Goal: Task Accomplishment & Management: Use online tool/utility

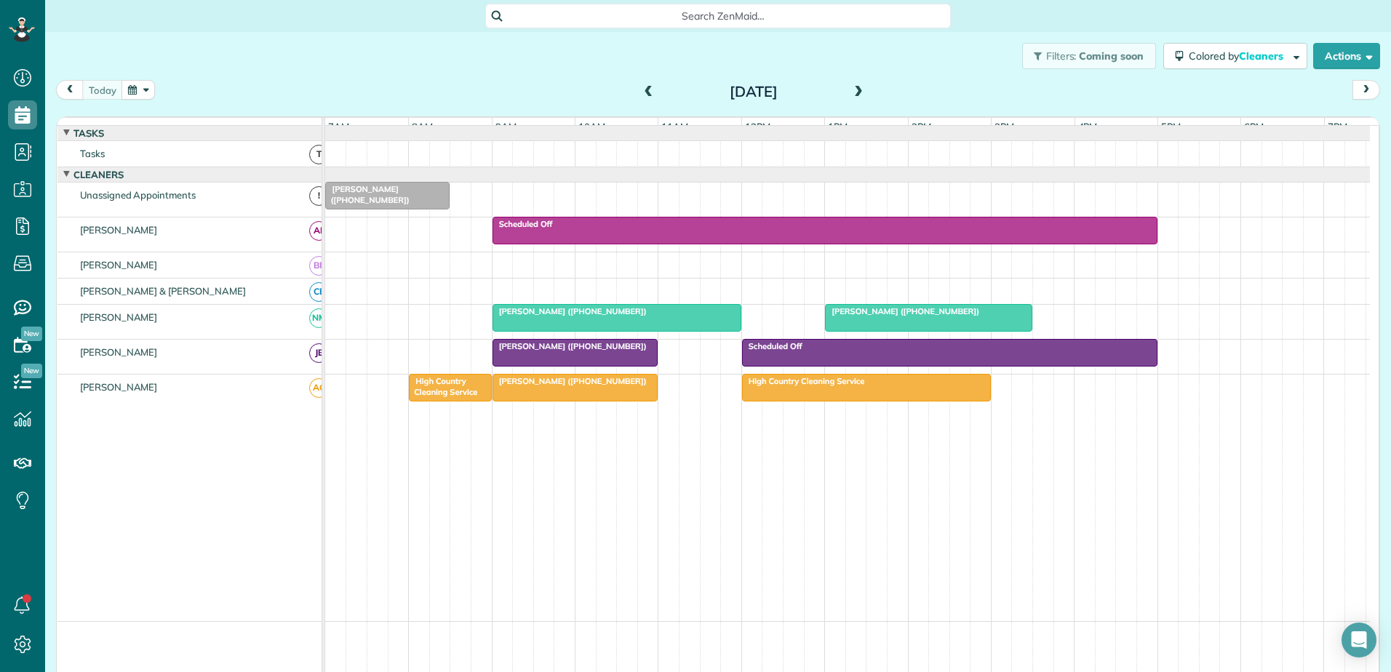
scroll to position [7, 7]
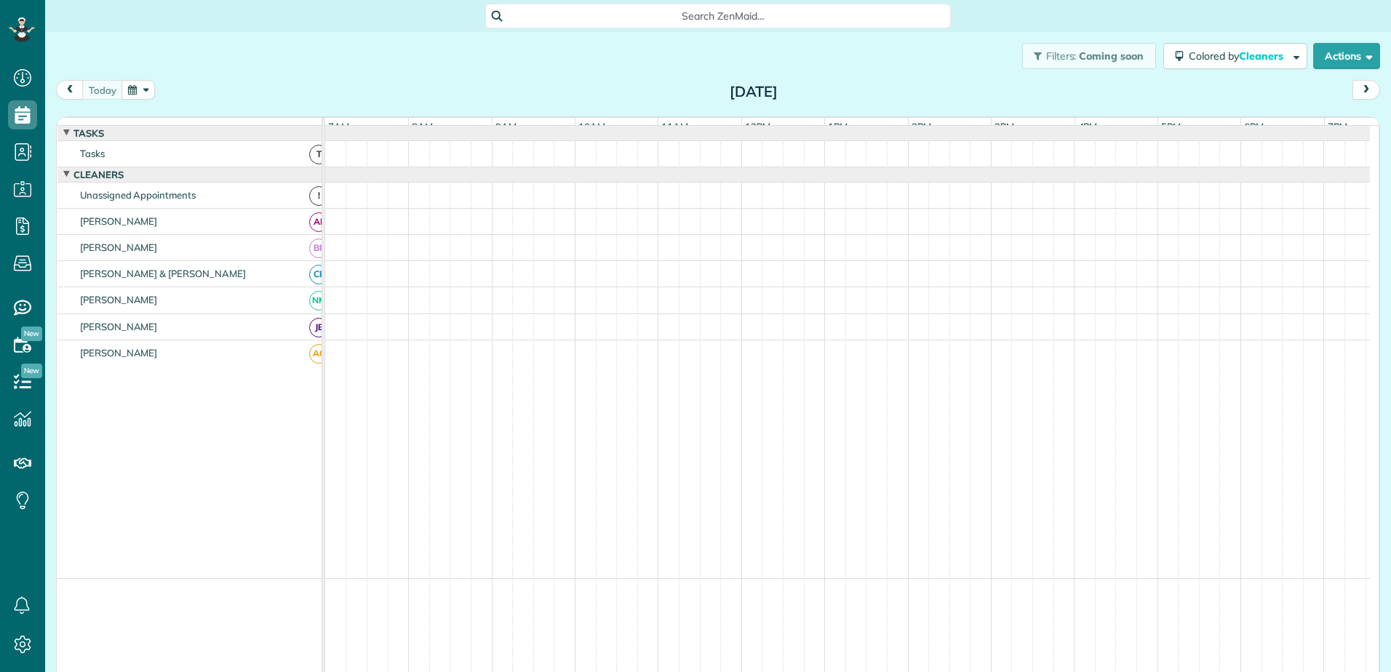
scroll to position [7, 7]
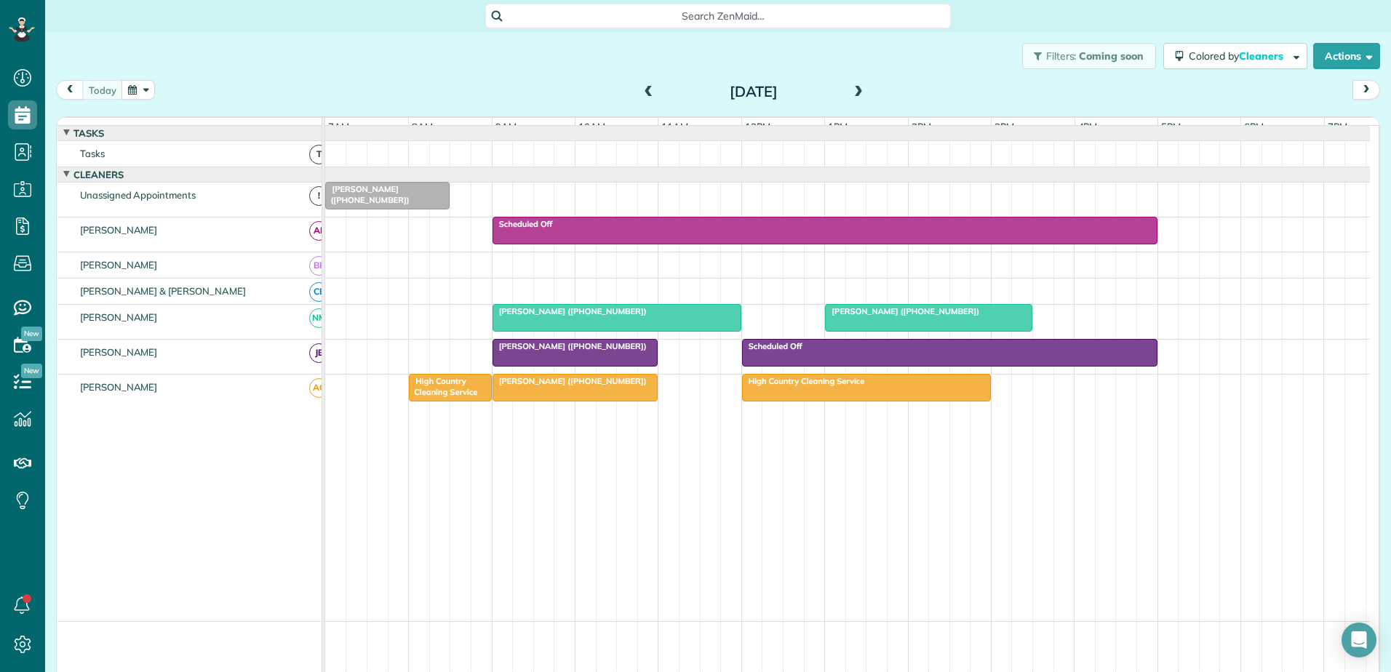
click at [576, 316] on span "[PERSON_NAME] ([PHONE_NUMBER])" at bounding box center [570, 311] width 156 height 10
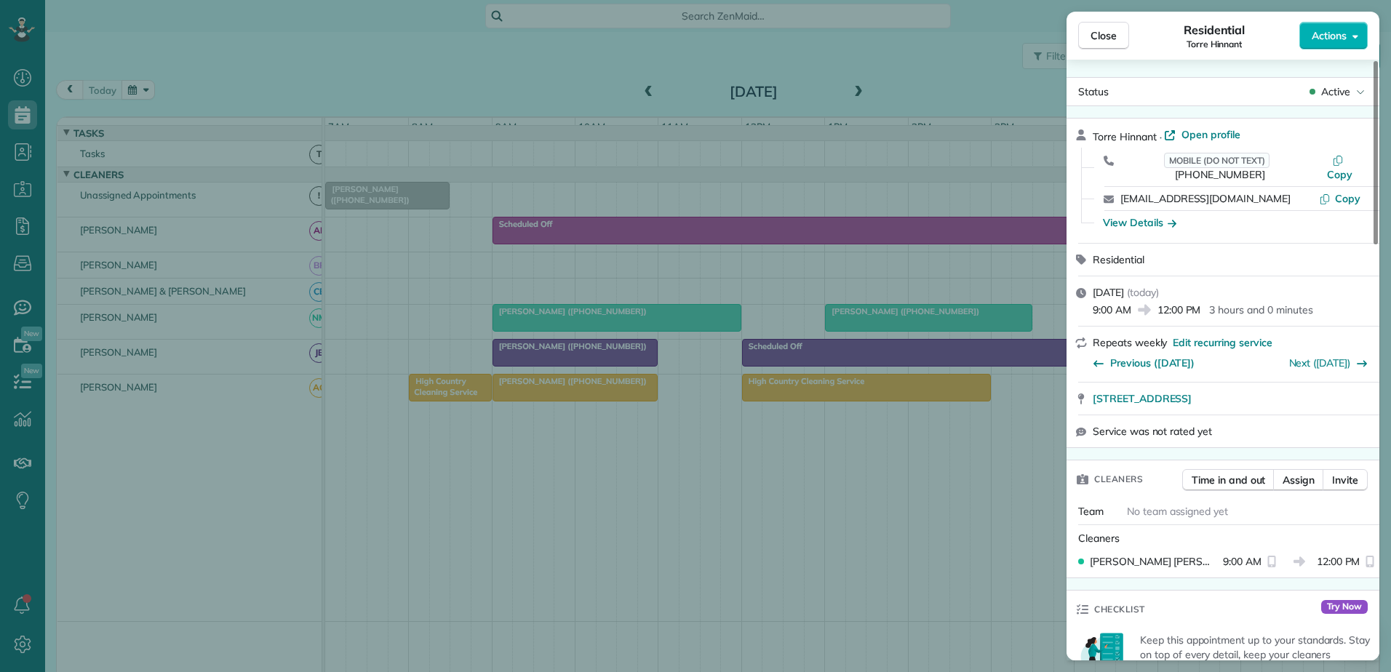
click at [576, 324] on div "Close Residential Torre Hinnant Actions Status Active Torre Hinnant · Open prof…" at bounding box center [695, 336] width 1391 height 672
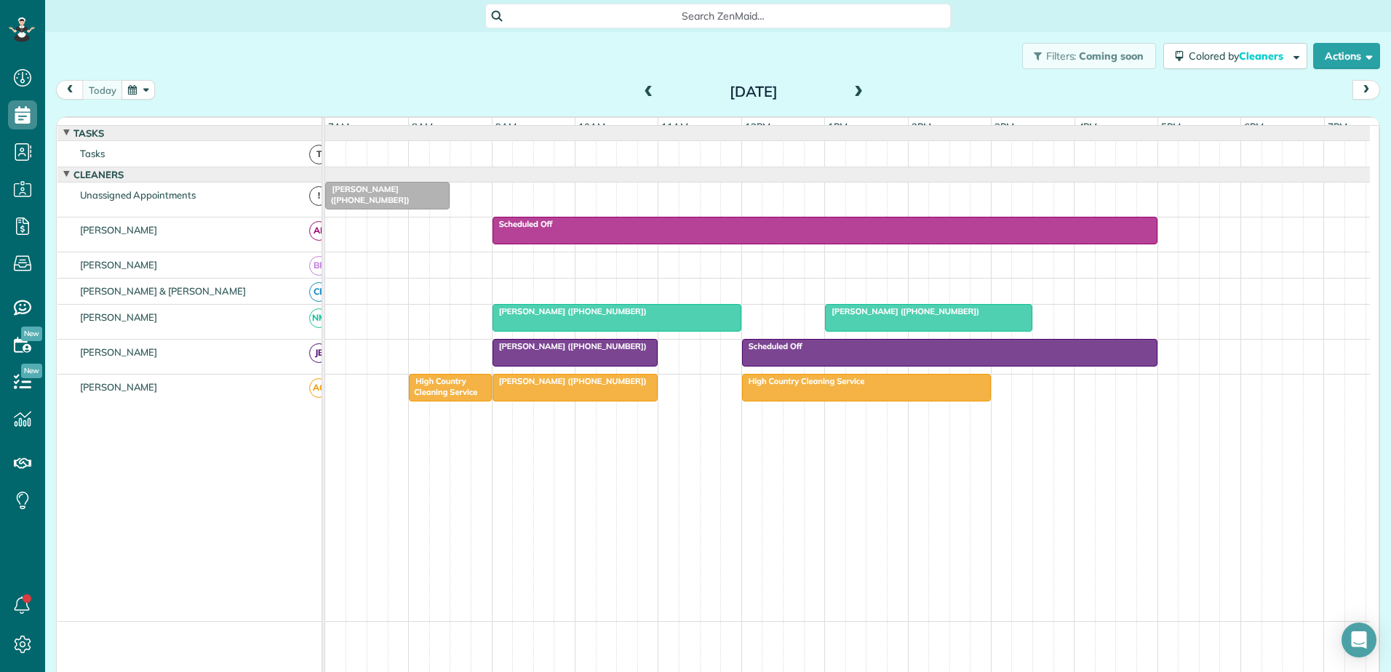
click at [641, 92] on span at bounding box center [649, 92] width 16 height 13
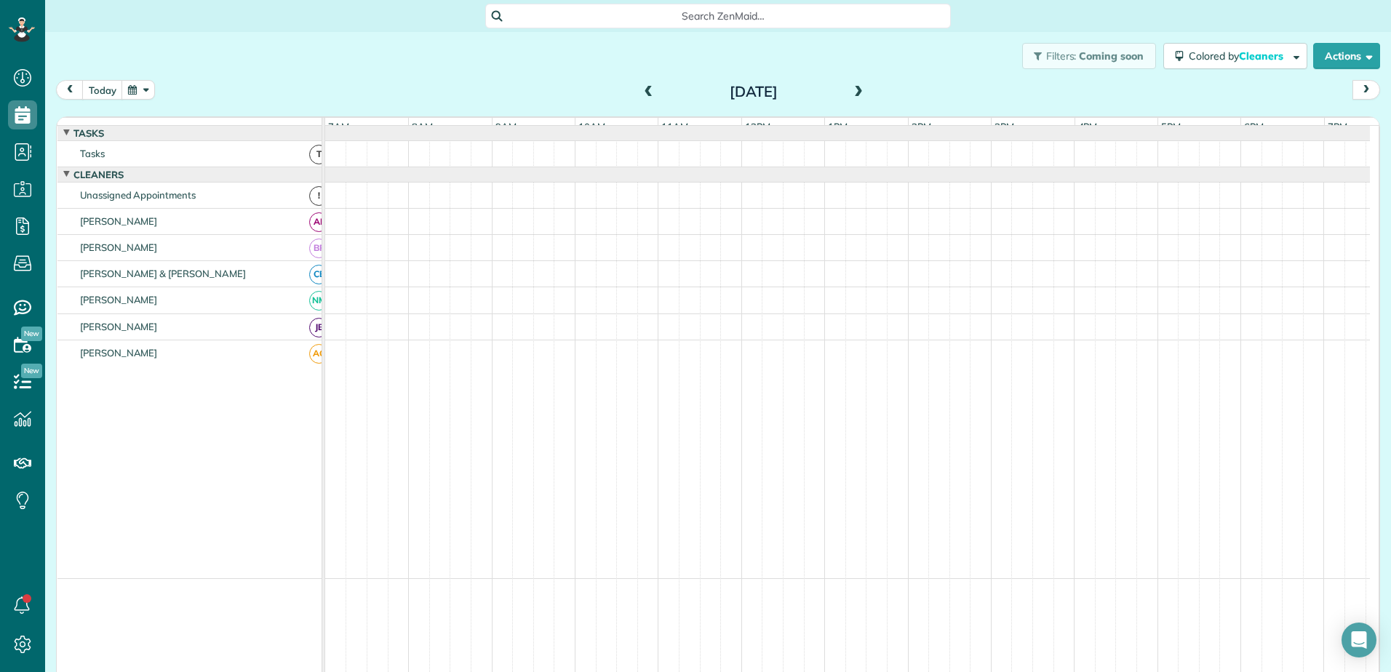
scroll to position [11, 0]
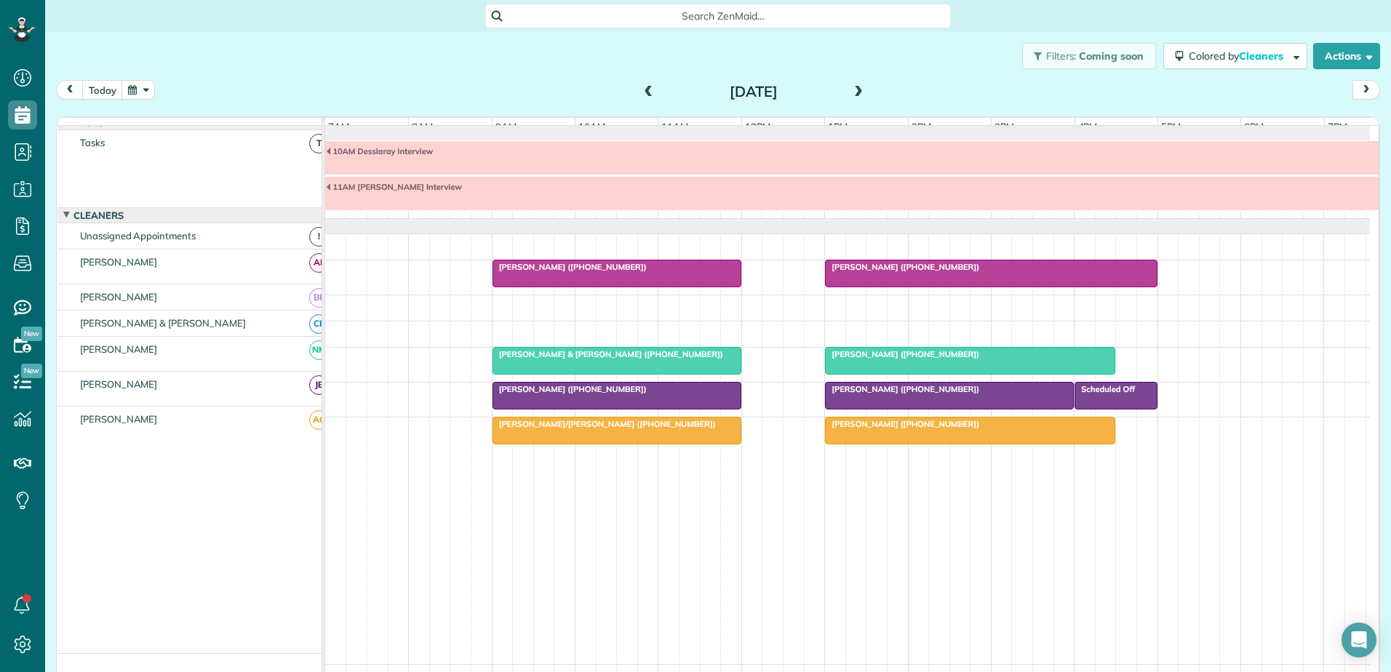
click at [893, 394] on span "[PERSON_NAME] ([PHONE_NUMBER])" at bounding box center [902, 389] width 156 height 10
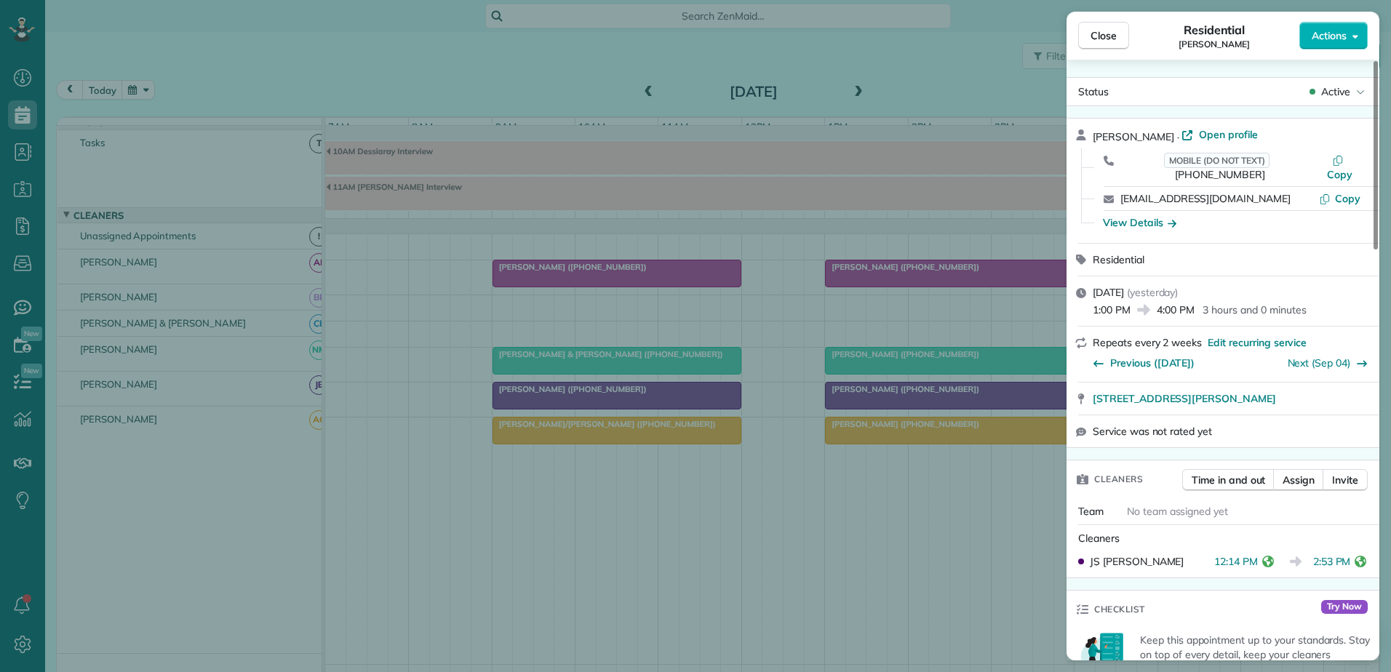
click at [387, 195] on div "Close Residential [PERSON_NAME] Actions Status Active [PERSON_NAME] · Open prof…" at bounding box center [695, 336] width 1391 height 672
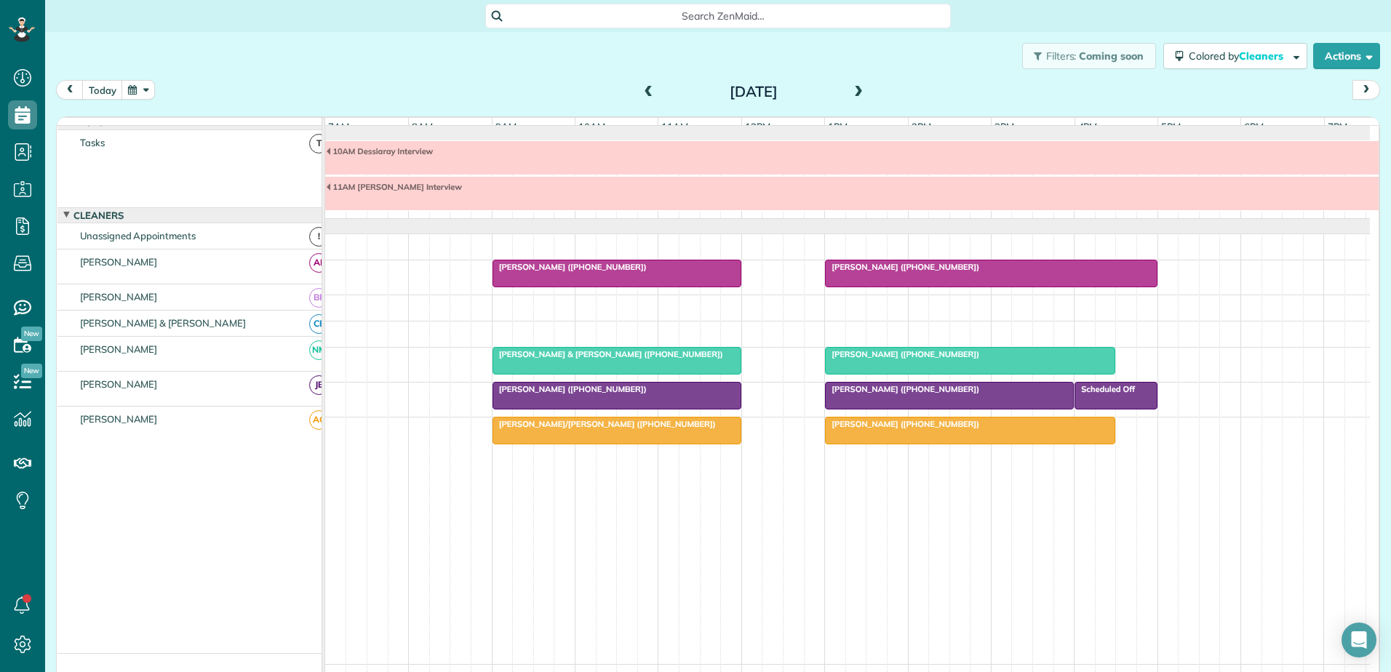
click at [925, 444] on div at bounding box center [970, 431] width 289 height 26
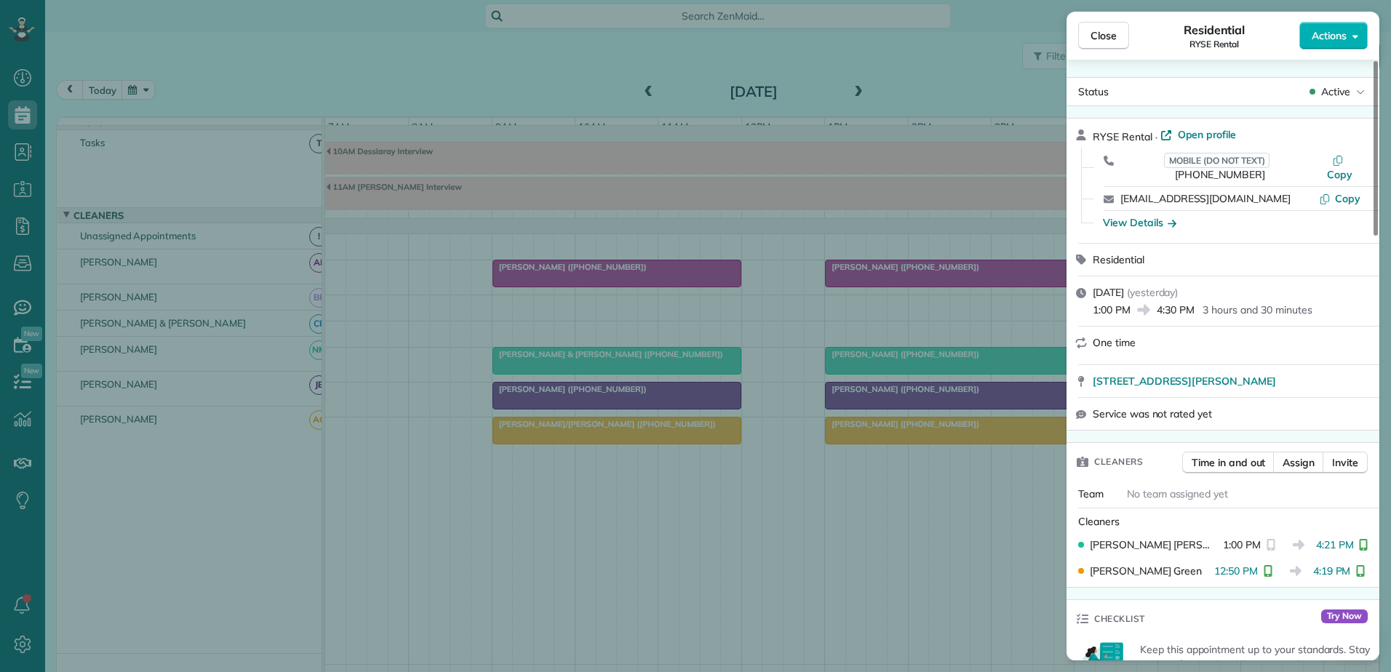
click at [389, 183] on div "Close Residential RYSE Rental Actions Status Active RYSE Rental · Open profile …" at bounding box center [695, 336] width 1391 height 672
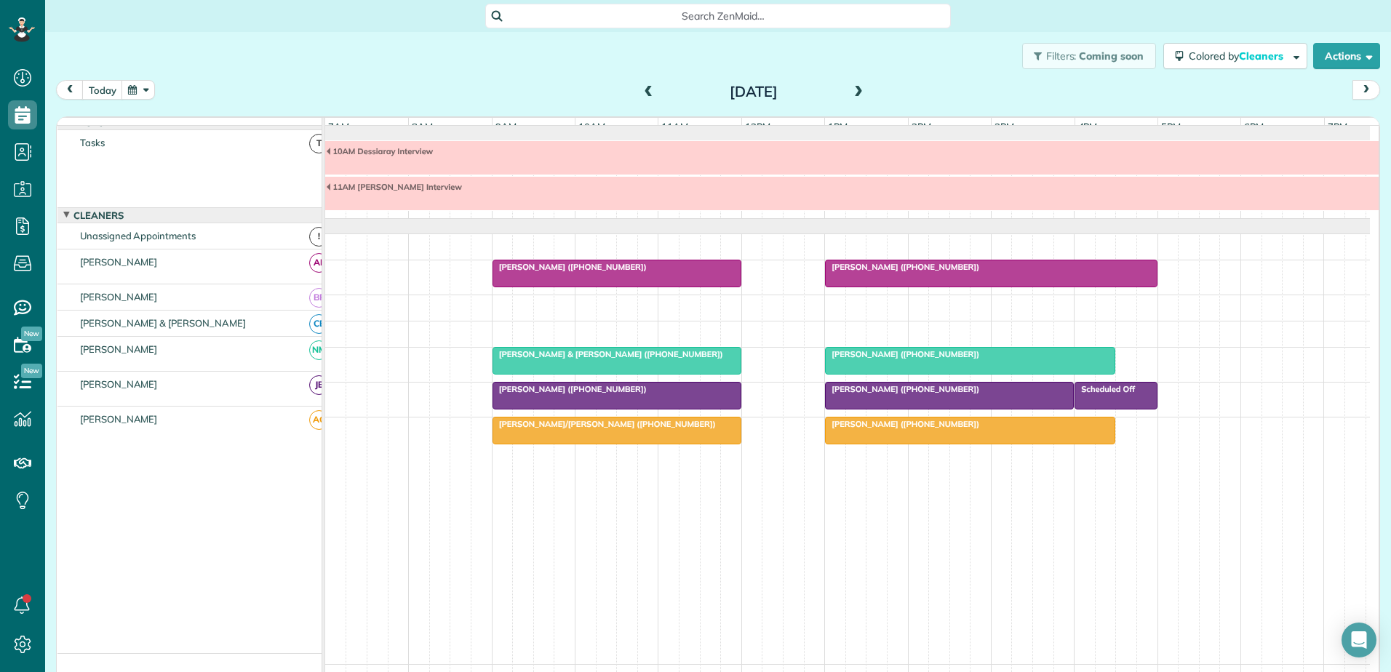
click at [920, 272] on span "[PERSON_NAME] ([PHONE_NUMBER])" at bounding box center [902, 267] width 156 height 10
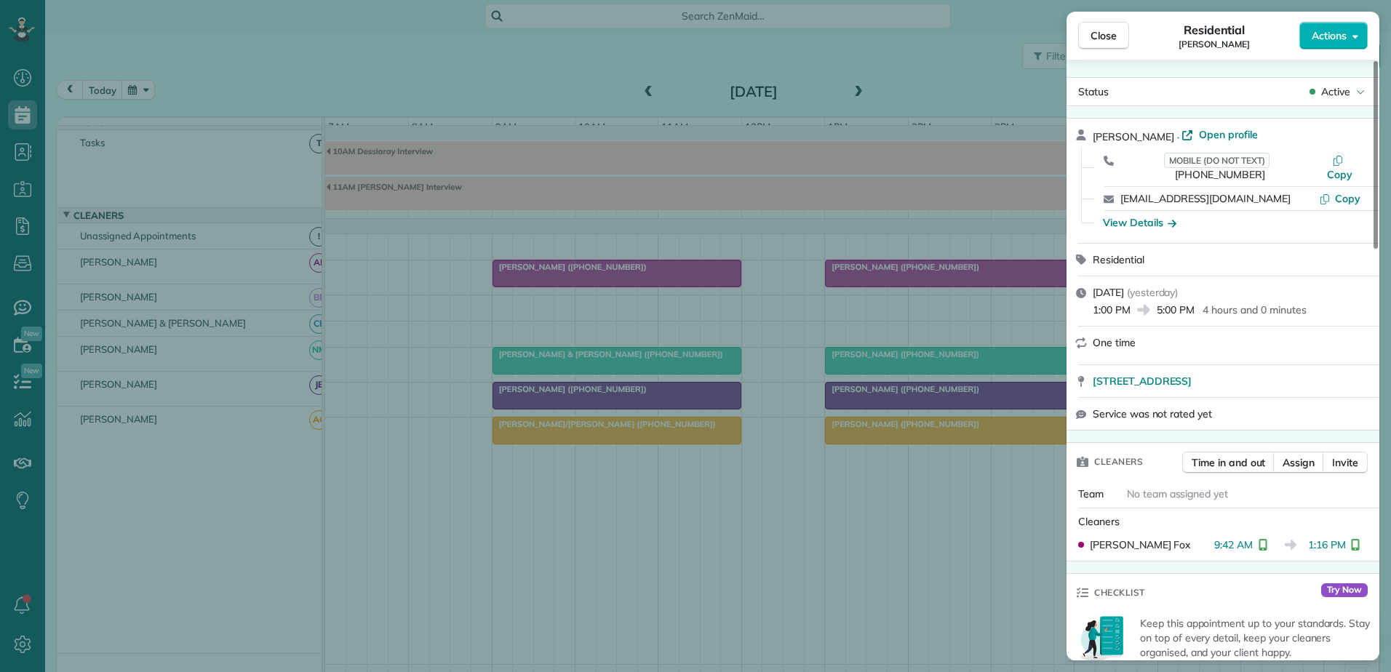
click at [669, 279] on div "Close Residential [PERSON_NAME] Actions Status Active [PERSON_NAME] · Open prof…" at bounding box center [695, 336] width 1391 height 672
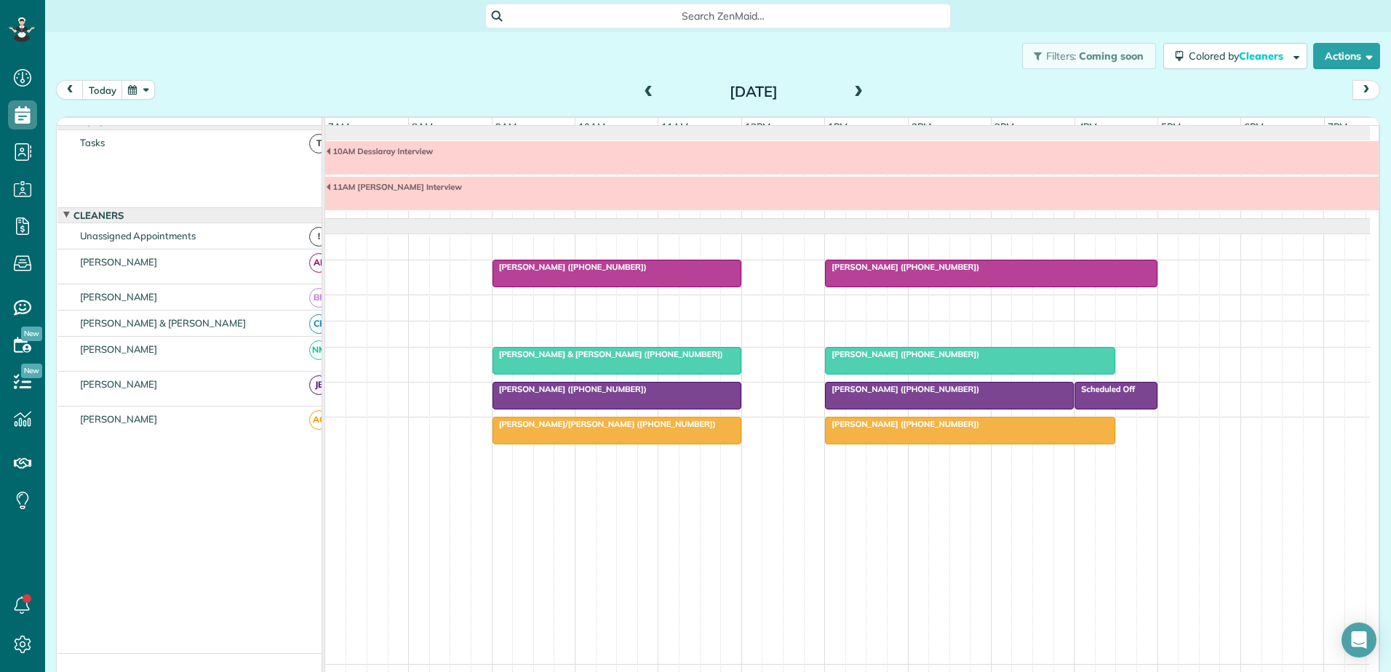
click at [669, 272] on div "[PERSON_NAME] ([PHONE_NUMBER])" at bounding box center [617, 267] width 240 height 10
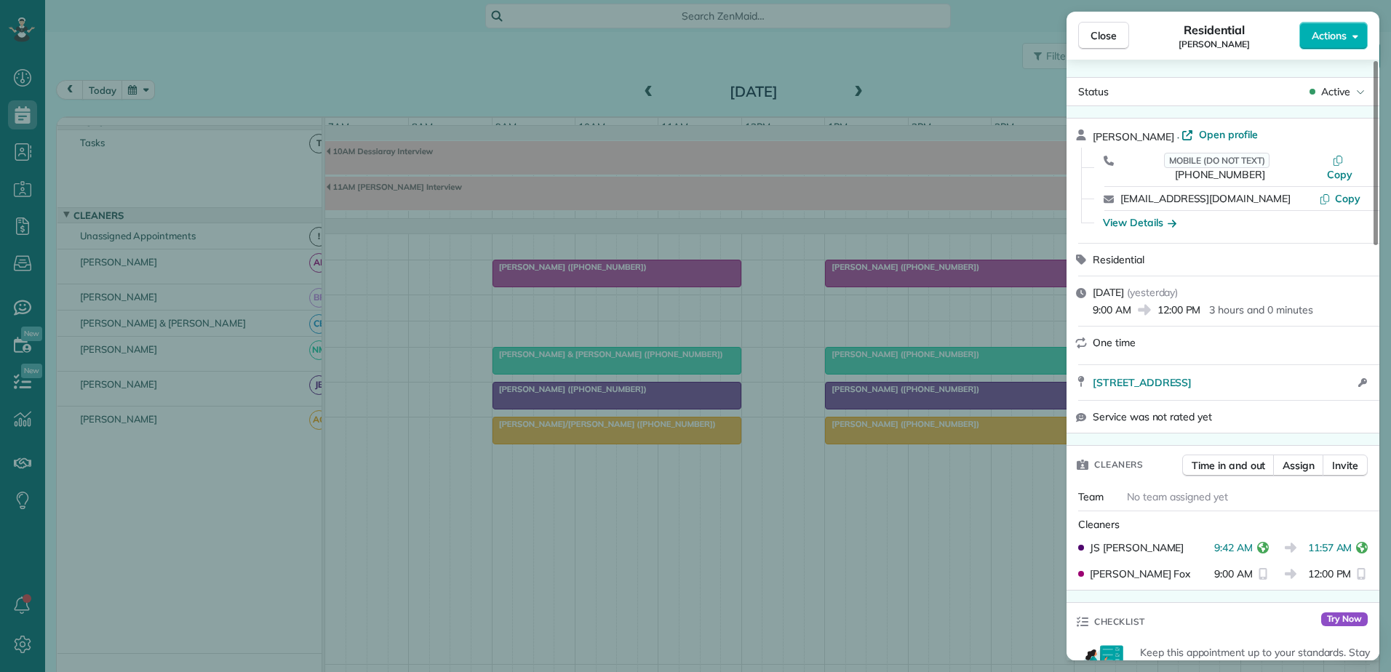
click at [858, 279] on div "Close Residential [PERSON_NAME] Actions Status Active [PERSON_NAME] · Open prof…" at bounding box center [695, 336] width 1391 height 672
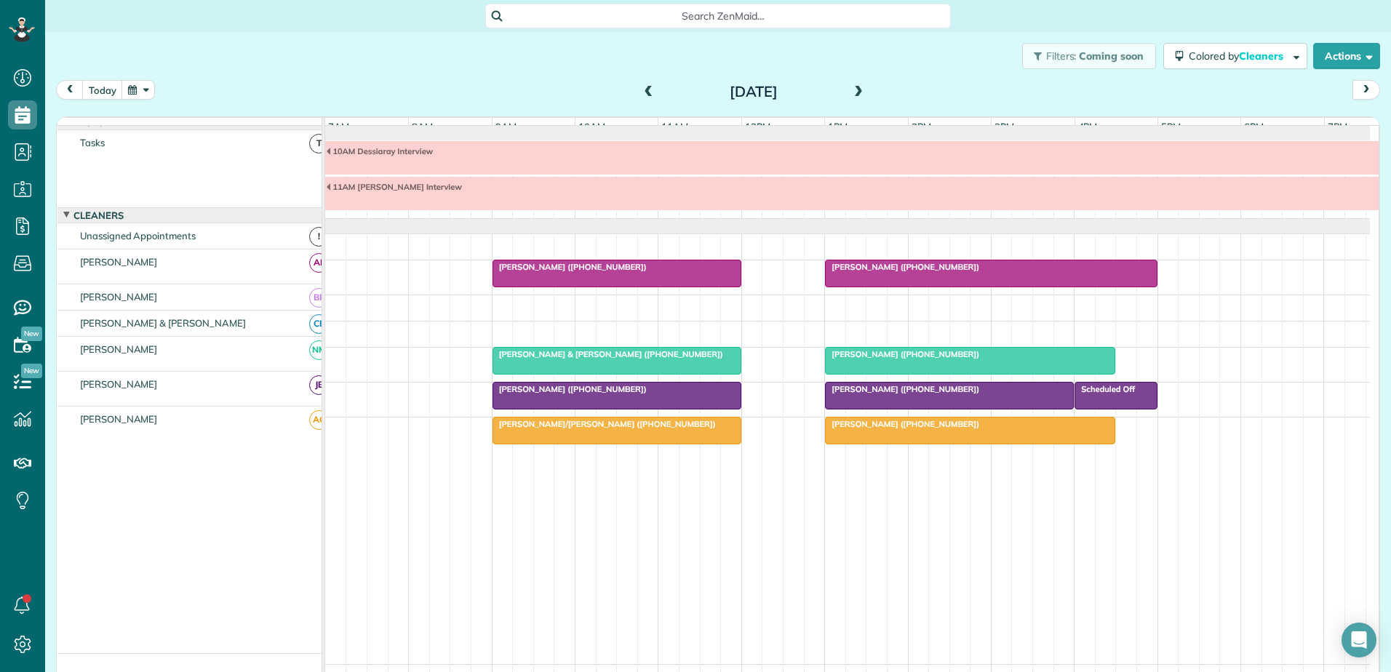
click at [858, 272] on span "[PERSON_NAME] ([PHONE_NUMBER])" at bounding box center [902, 267] width 156 height 10
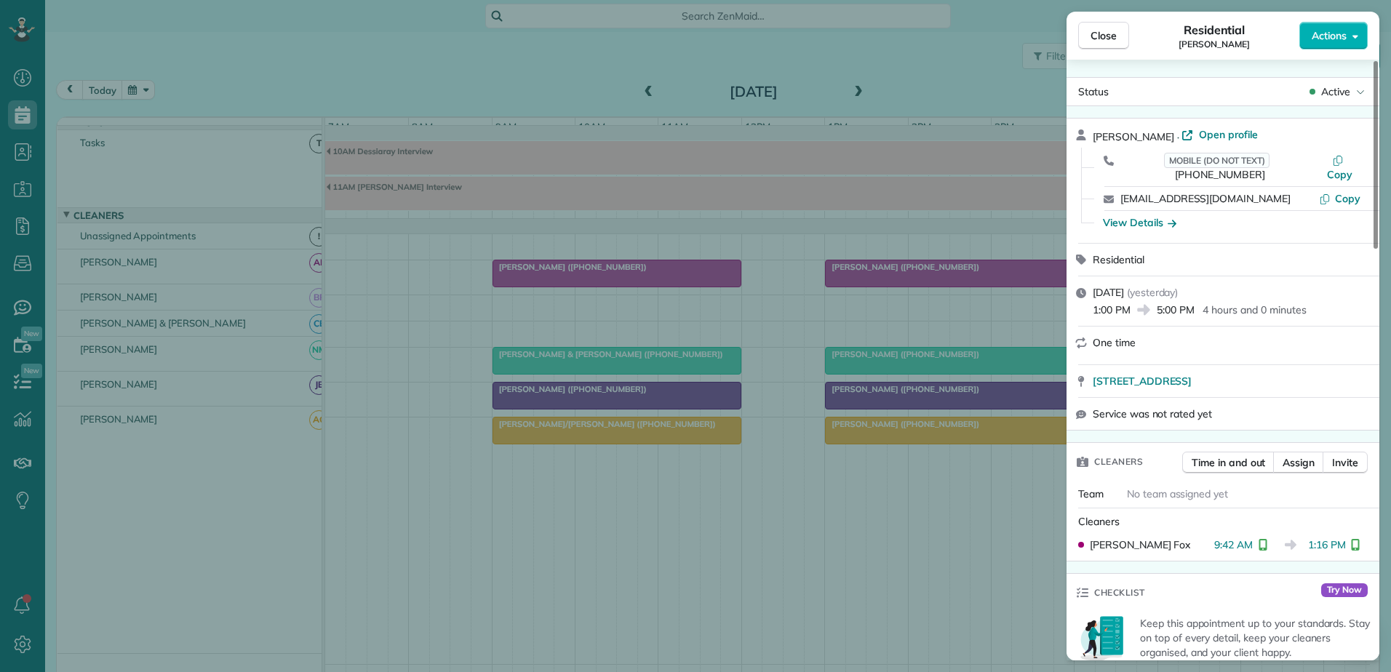
click at [296, 37] on div "Close Residential [PERSON_NAME] Actions Status Active [PERSON_NAME] · Open prof…" at bounding box center [695, 336] width 1391 height 672
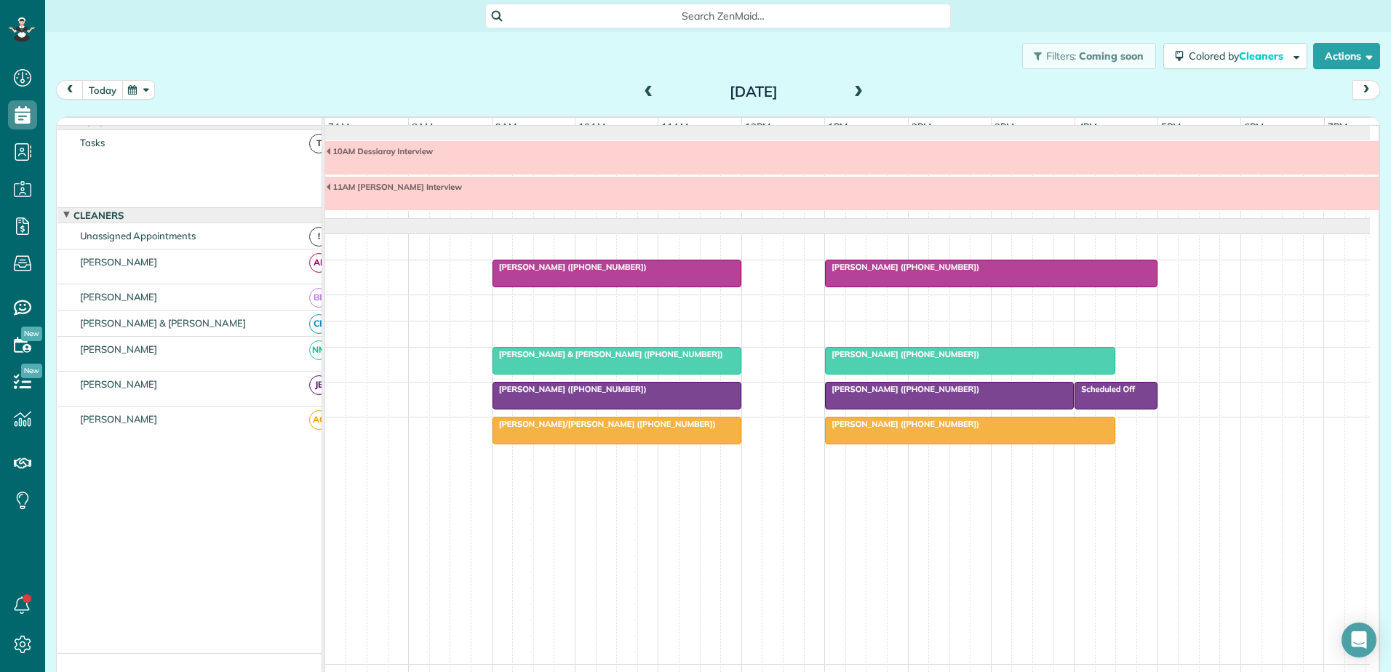
click at [103, 88] on button "today" at bounding box center [102, 90] width 41 height 20
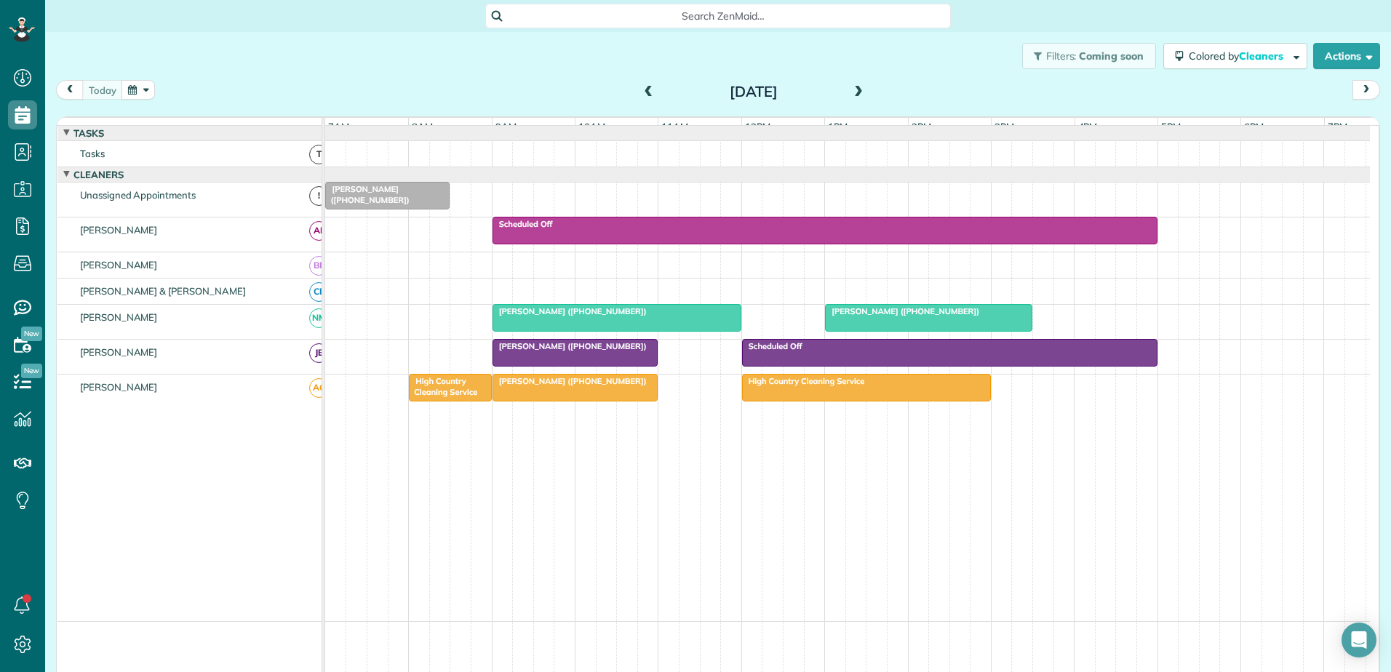
click at [504, 366] on div at bounding box center [575, 353] width 164 height 26
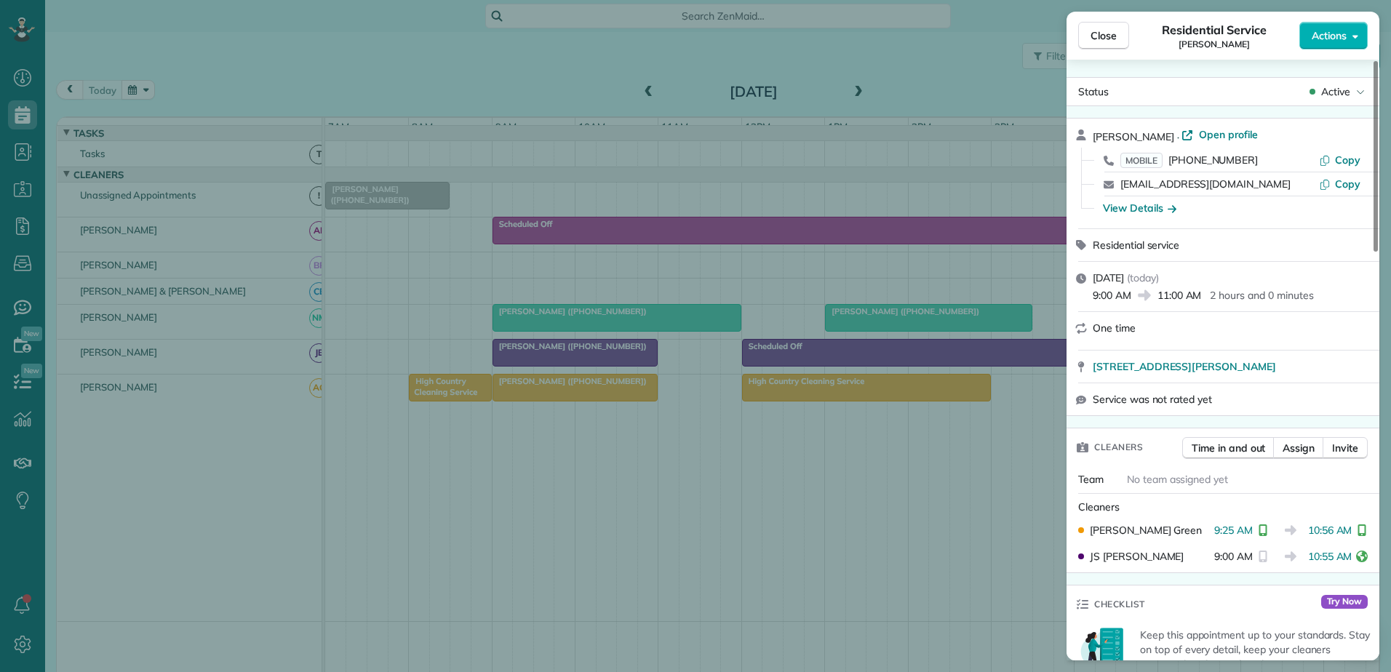
click at [506, 367] on div "Close Residential Service [PERSON_NAME] Actions Status Active [PERSON_NAME] · O…" at bounding box center [695, 336] width 1391 height 672
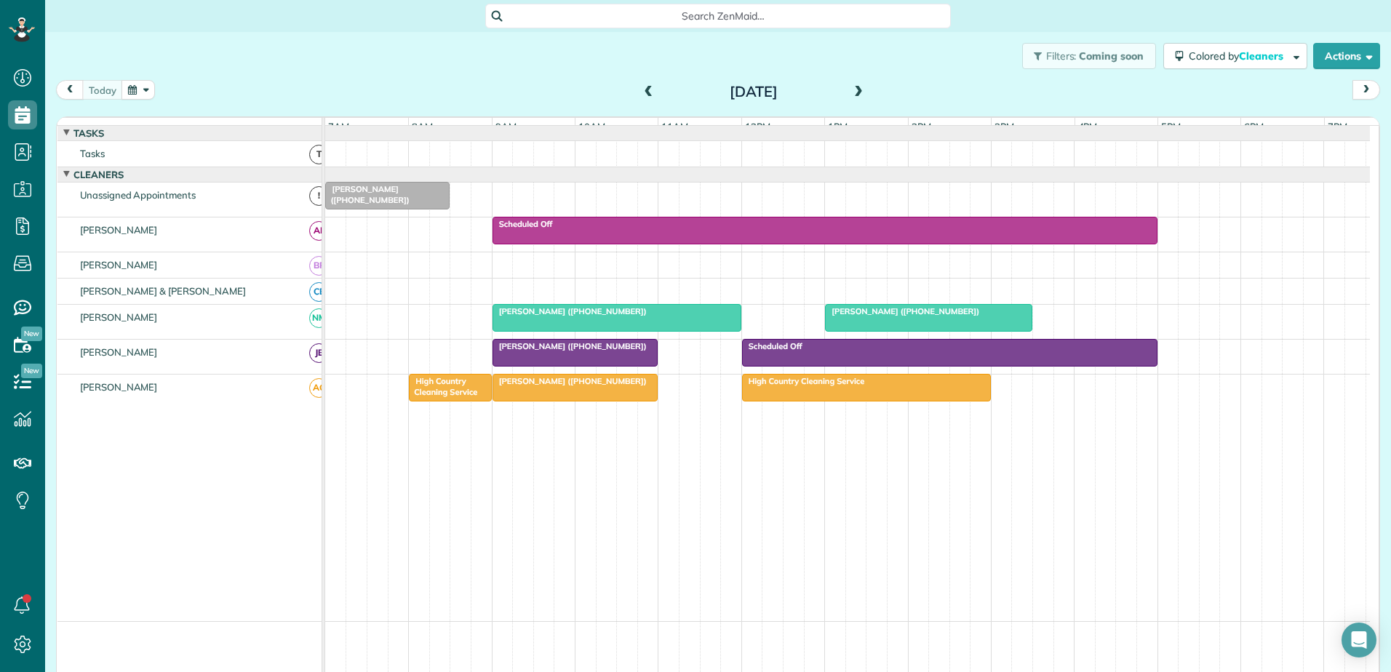
click at [857, 86] on span at bounding box center [858, 92] width 16 height 13
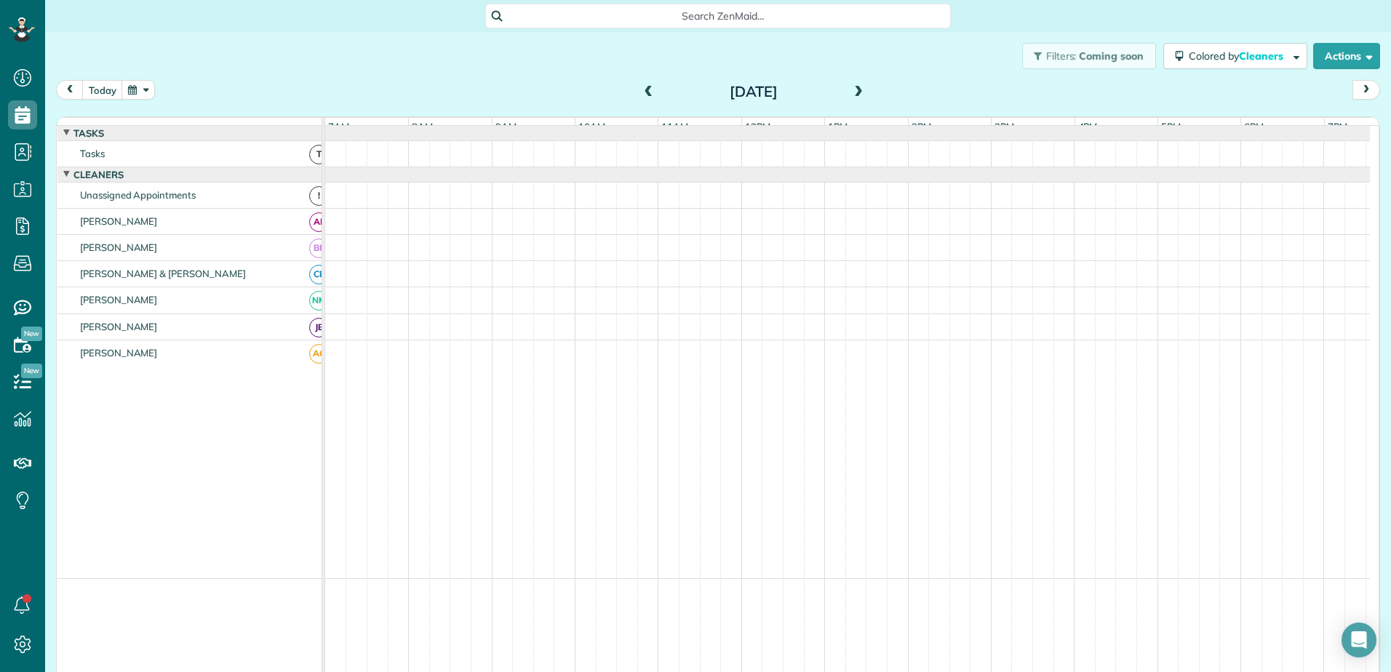
click at [854, 92] on span at bounding box center [858, 92] width 16 height 13
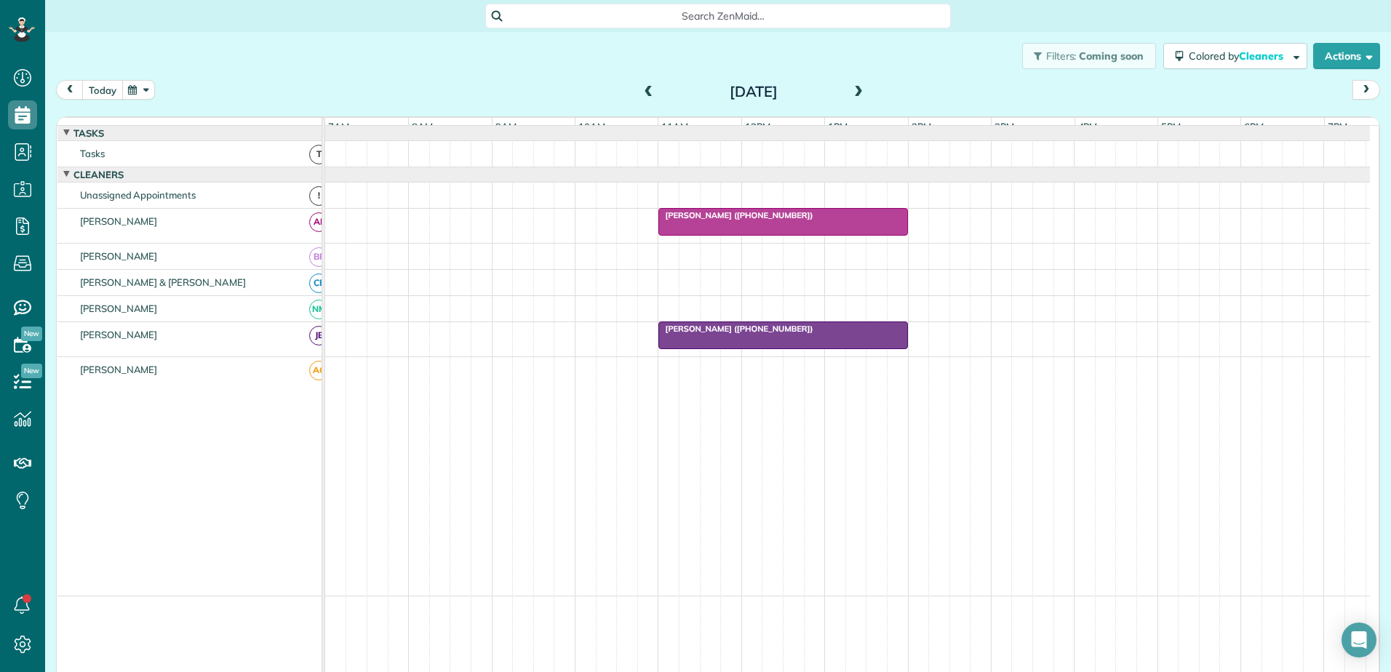
click at [104, 92] on button "today" at bounding box center [102, 90] width 41 height 20
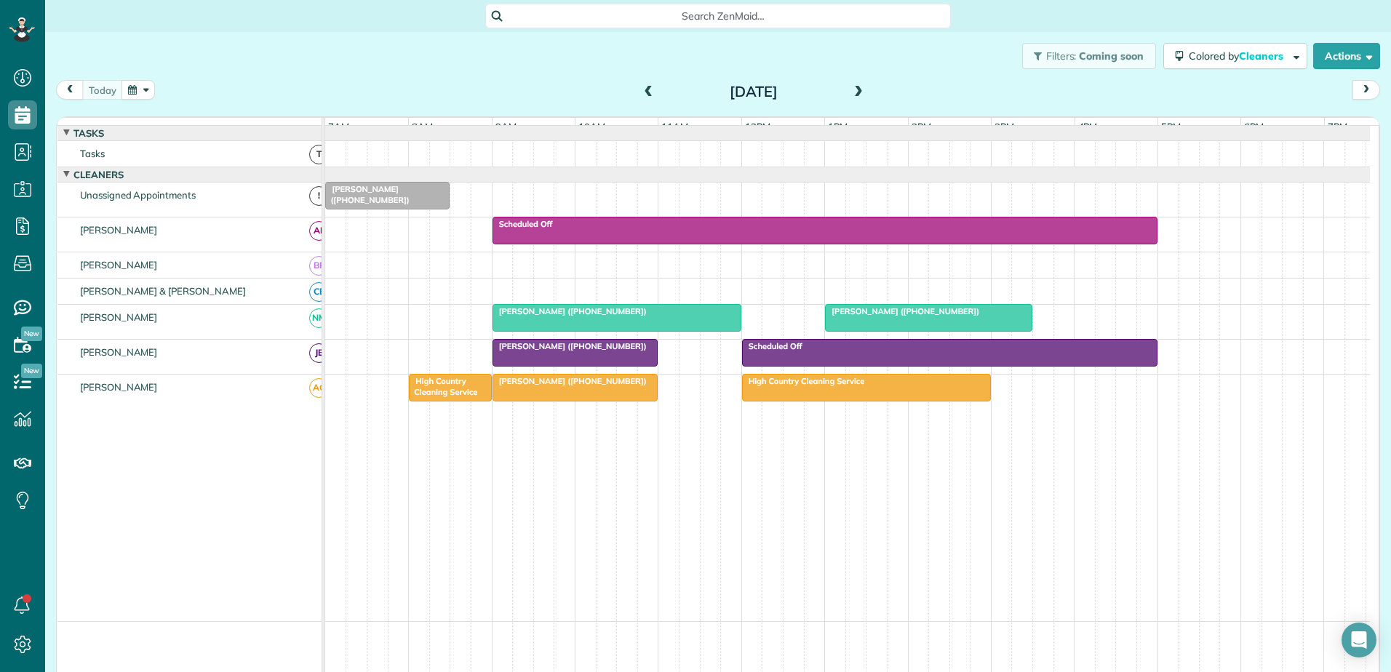
click at [517, 316] on div "[PERSON_NAME] ([PHONE_NUMBER])" at bounding box center [617, 311] width 240 height 10
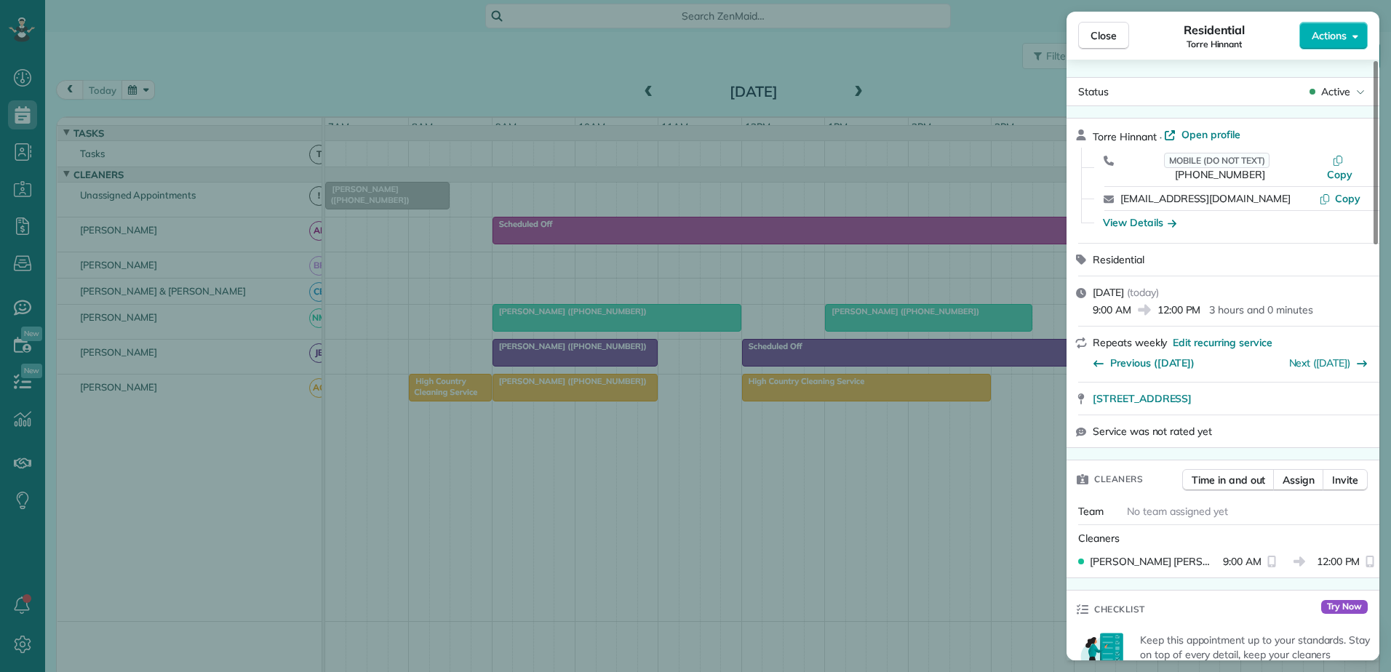
click at [517, 327] on div "Close Residential Torre Hinnant Actions Status Active Torre Hinnant · Open prof…" at bounding box center [695, 336] width 1391 height 672
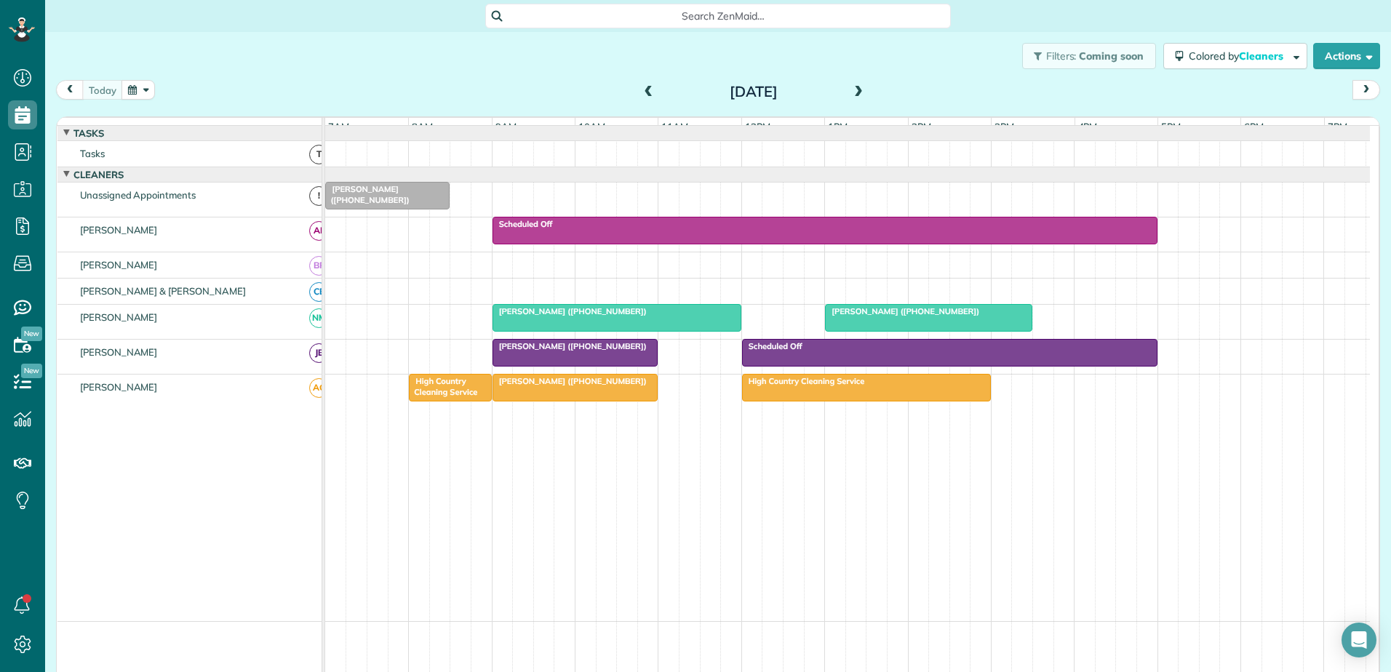
click at [850, 96] on span at bounding box center [858, 92] width 16 height 13
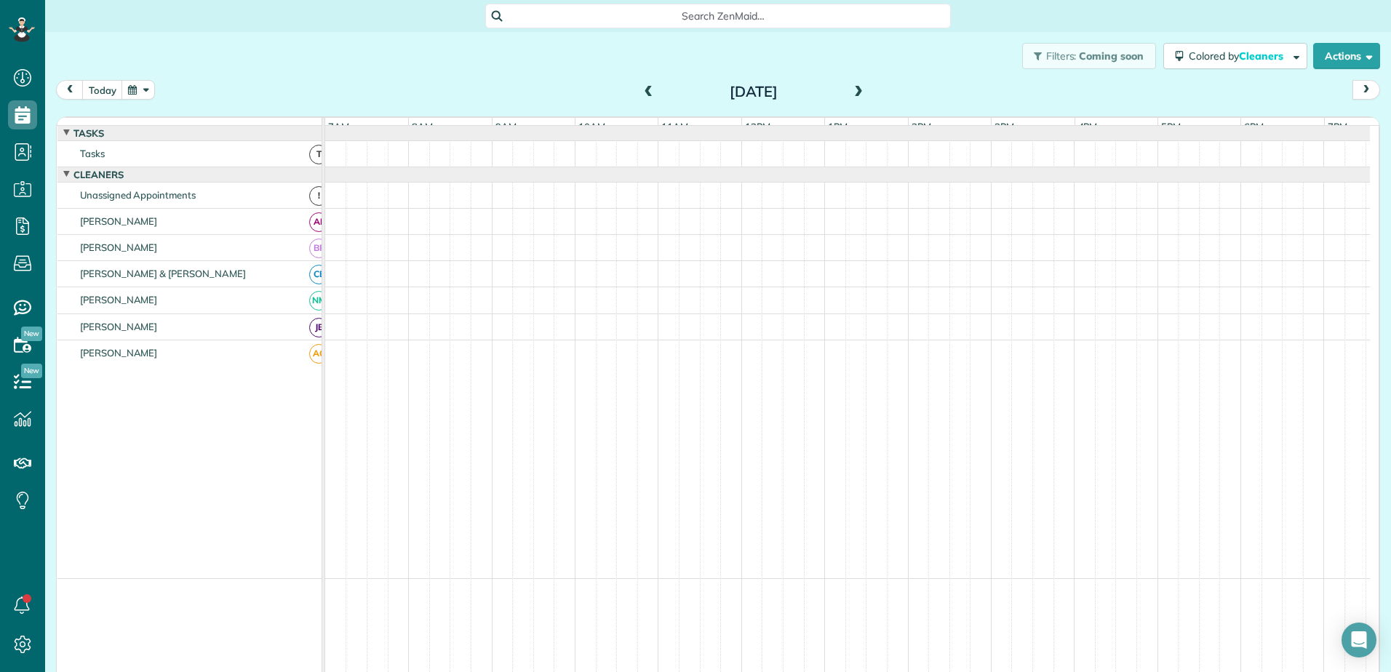
click at [853, 93] on span at bounding box center [858, 92] width 16 height 13
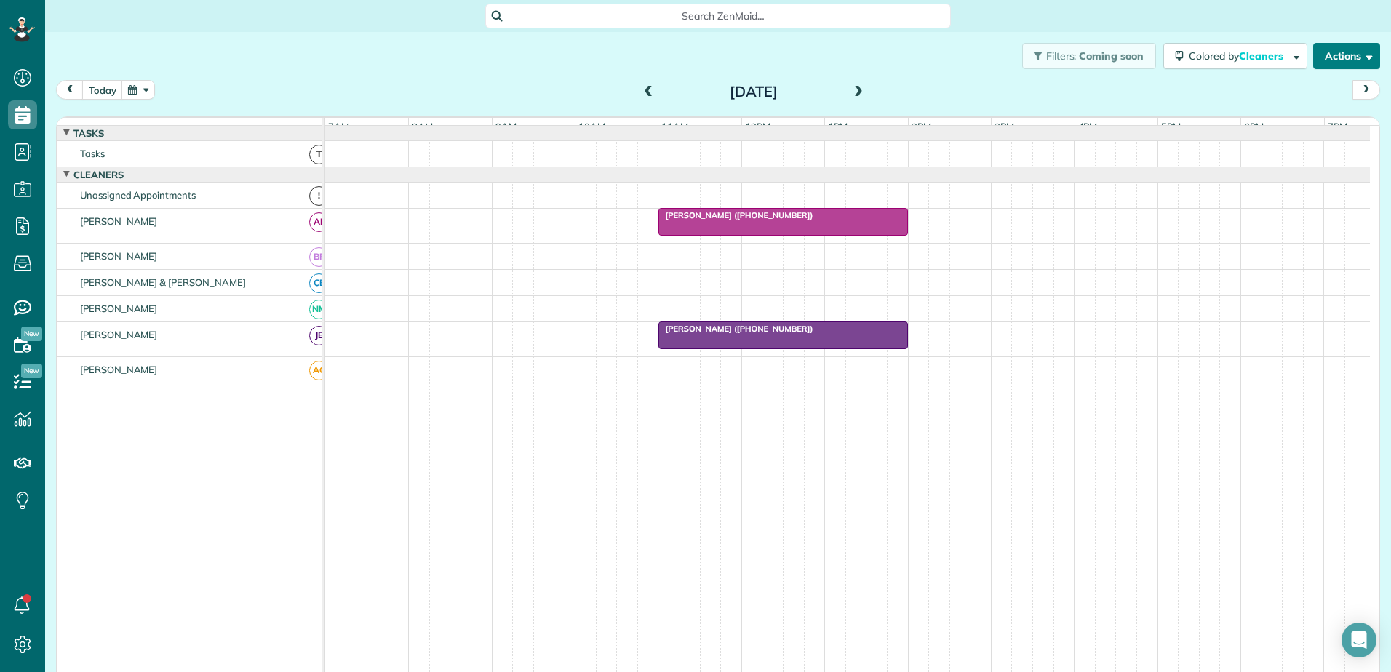
click at [1361, 60] on span "button" at bounding box center [1366, 55] width 11 height 11
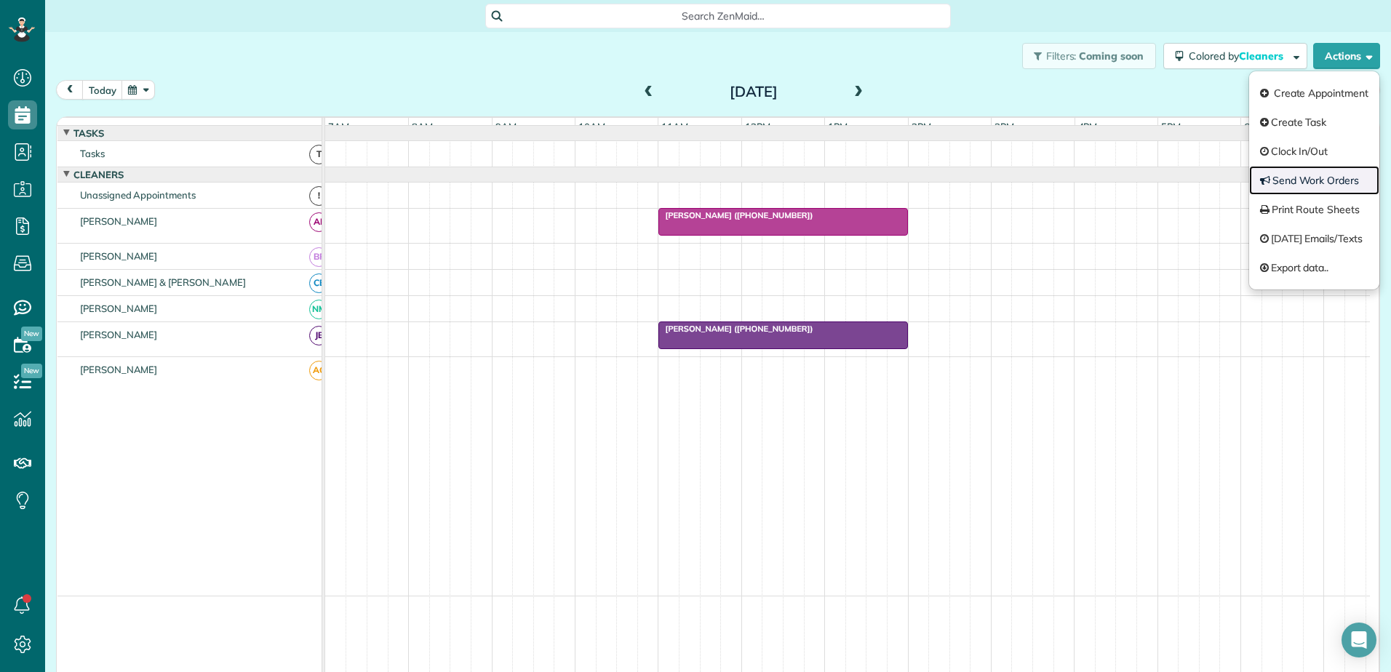
click at [1298, 187] on link "Send Work Orders" at bounding box center [1314, 180] width 130 height 29
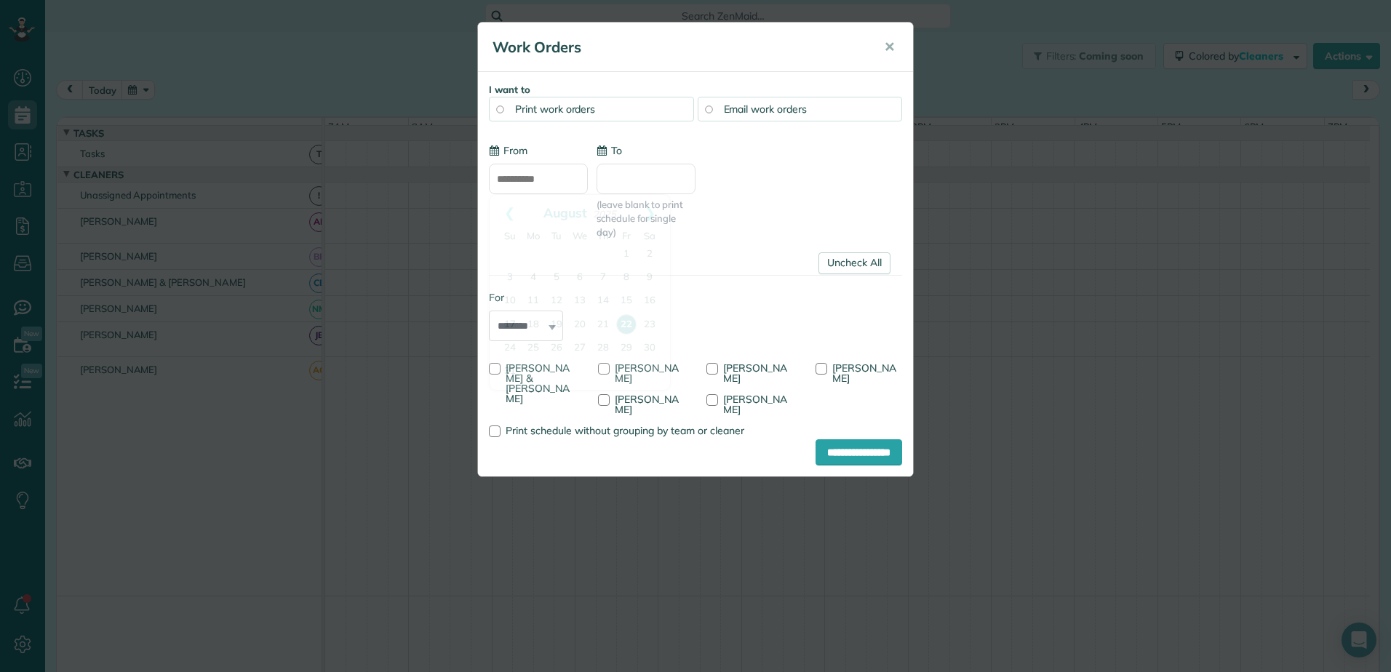
click at [540, 175] on input "**********" at bounding box center [538, 179] width 99 height 31
click at [514, 345] on link "24" at bounding box center [509, 348] width 23 height 23
type input "**********"
click at [832, 439] on input "**********" at bounding box center [859, 452] width 87 height 26
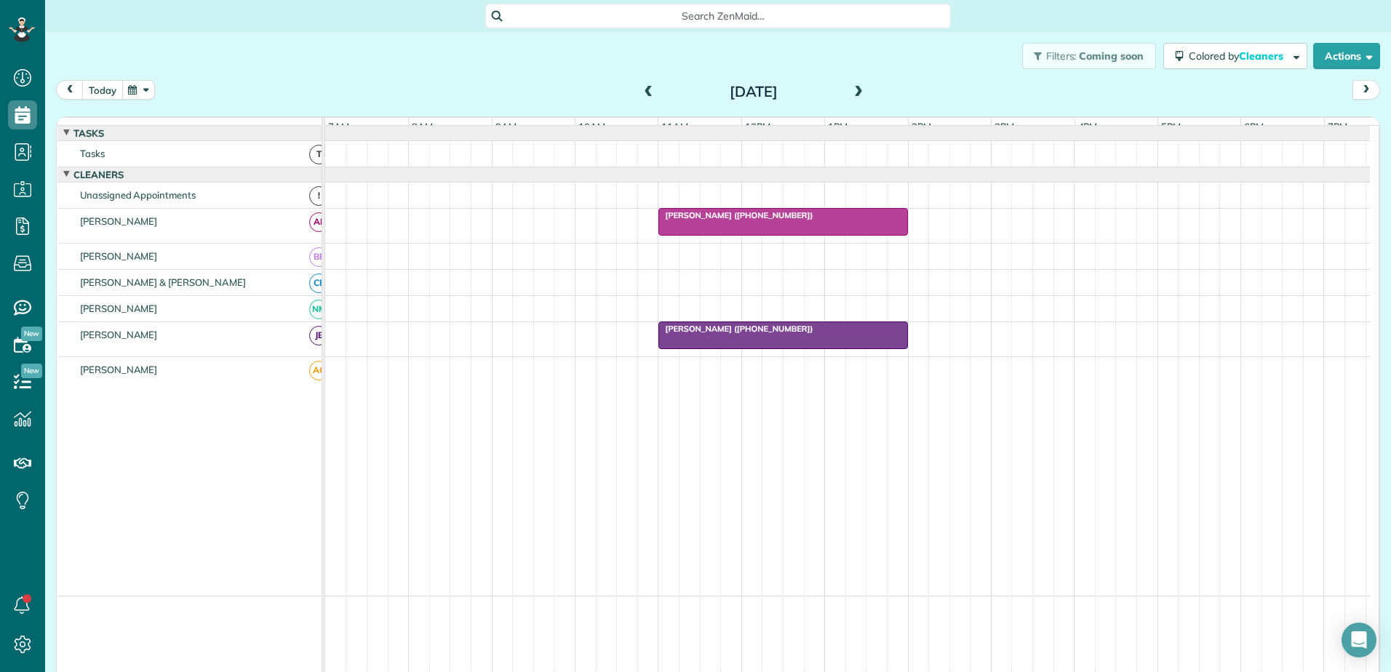
click at [100, 88] on button "today" at bounding box center [102, 90] width 41 height 20
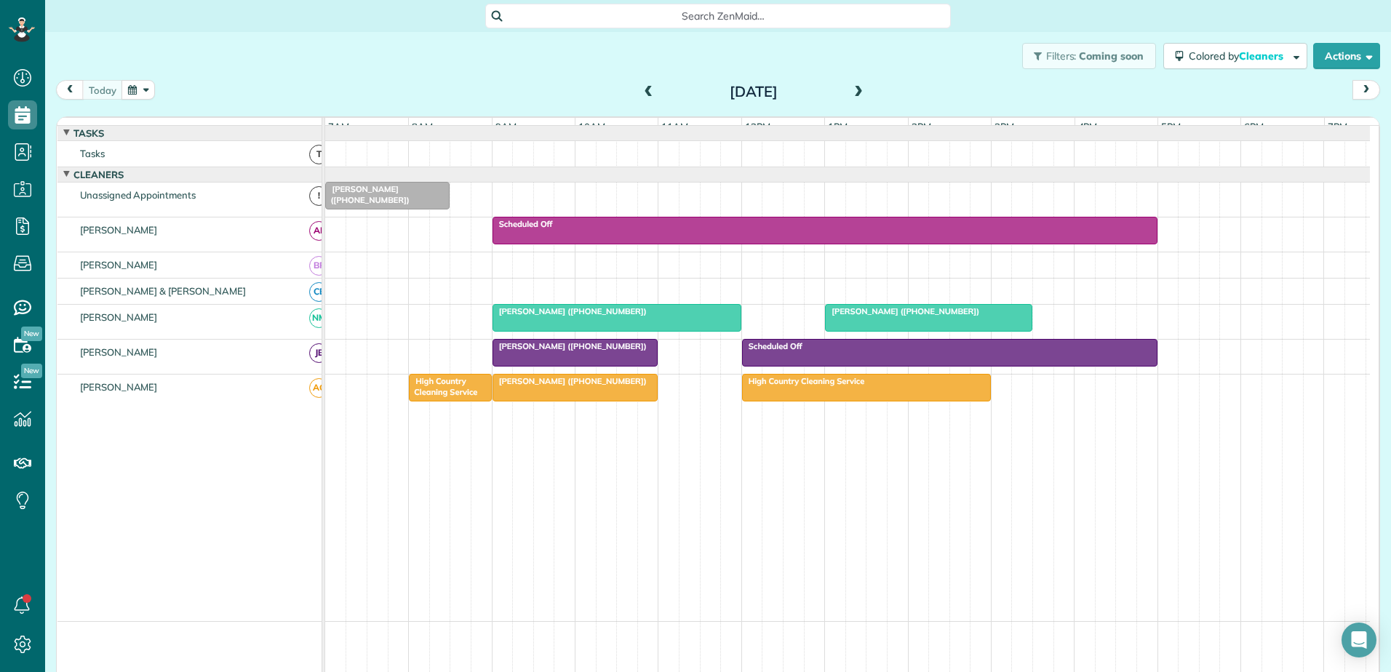
click at [558, 329] on div at bounding box center [616, 318] width 247 height 26
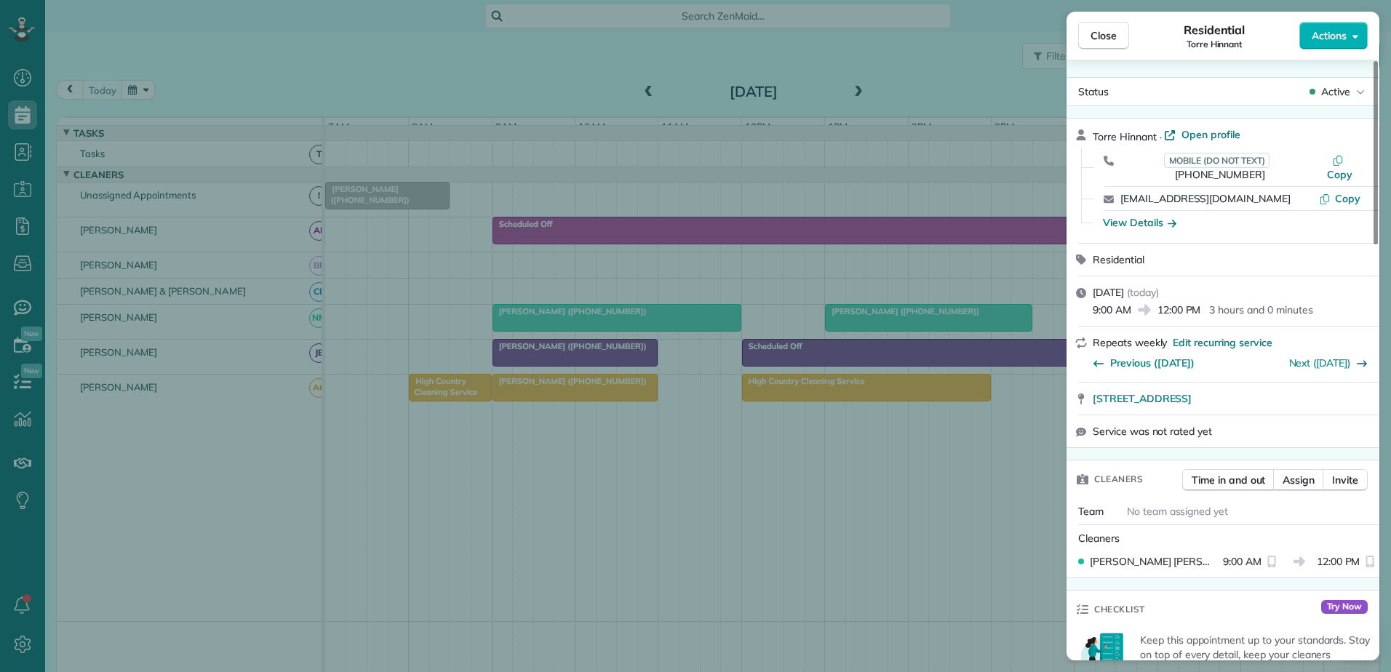
drag, startPoint x: 558, startPoint y: 329, endPoint x: 653, endPoint y: 322, distance: 95.5
click at [560, 329] on div "Close Residential Torre Hinnant Actions Status Active Torre Hinnant · Open prof…" at bounding box center [695, 336] width 1391 height 672
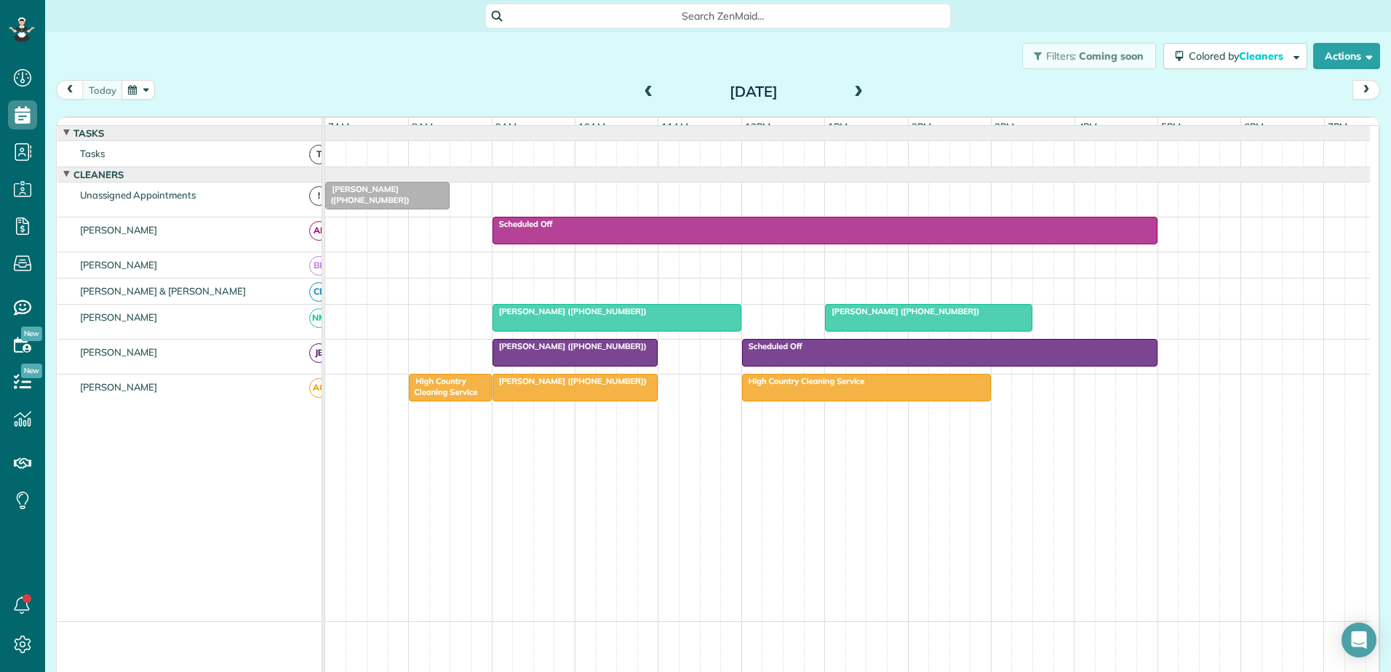
click at [692, 331] on div at bounding box center [616, 318] width 247 height 26
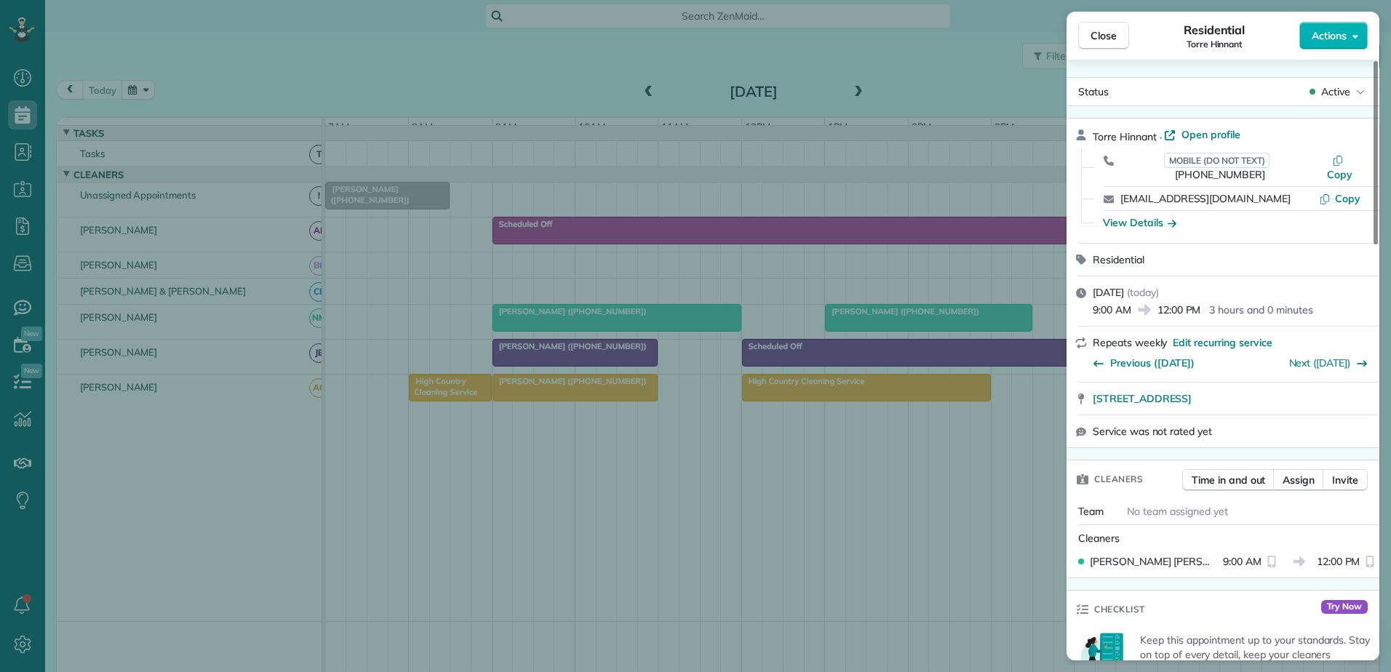
click at [314, 88] on div "Close Residential Torre Hinnant Actions Status Active Torre Hinnant · Open prof…" at bounding box center [695, 336] width 1391 height 672
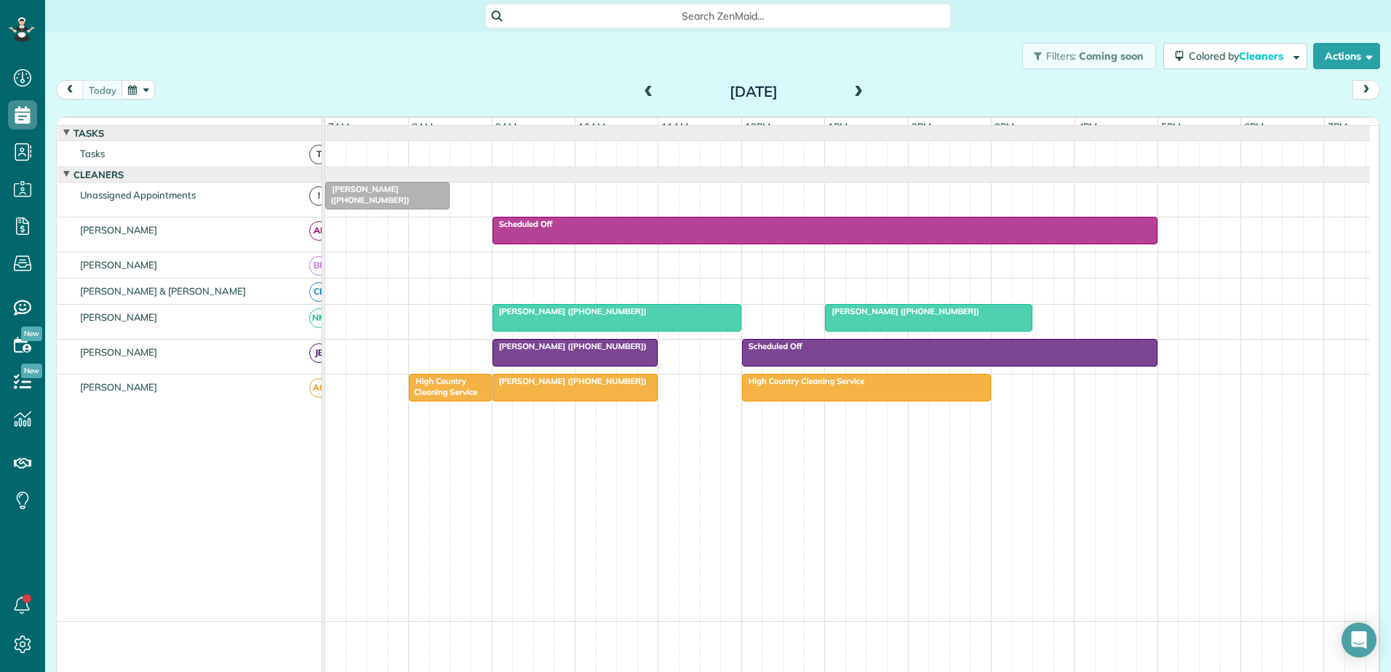
click at [545, 329] on div at bounding box center [616, 318] width 247 height 26
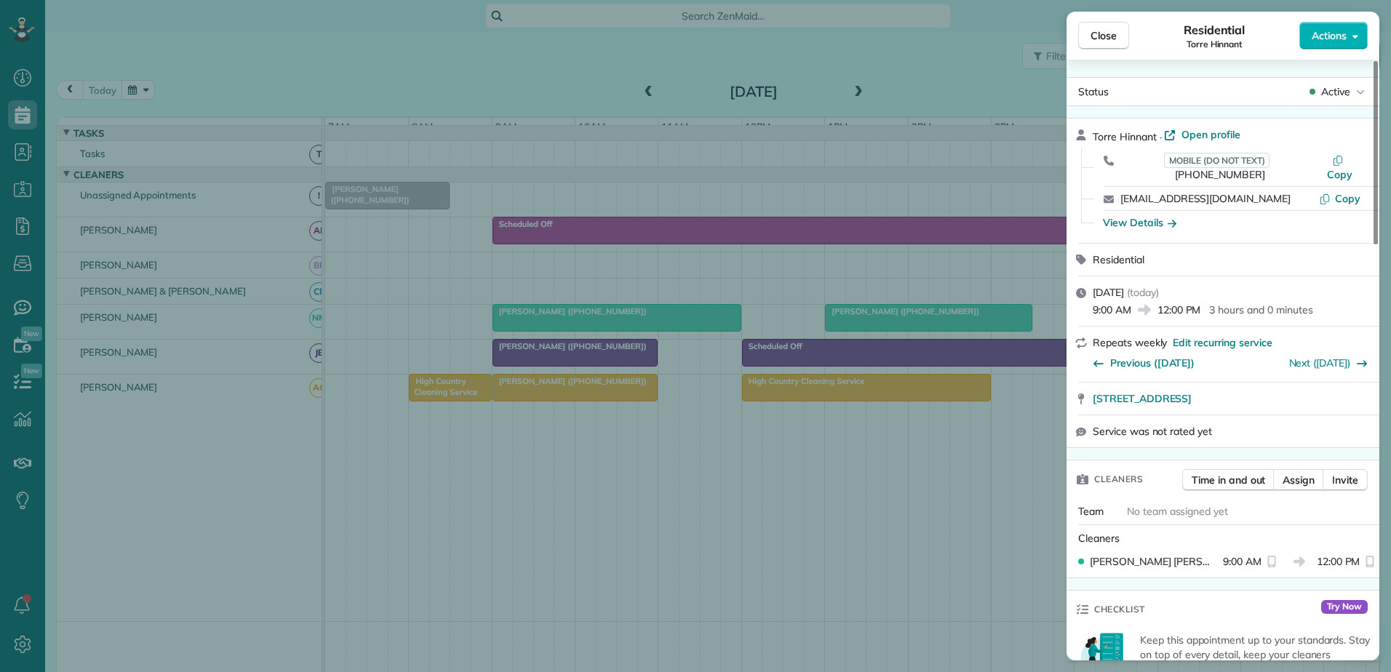
click at [545, 329] on div "Close Residential Torre Hinnant Actions Status Active Torre Hinnant · Open prof…" at bounding box center [695, 336] width 1391 height 672
